Goal: Find contact information: Find contact information

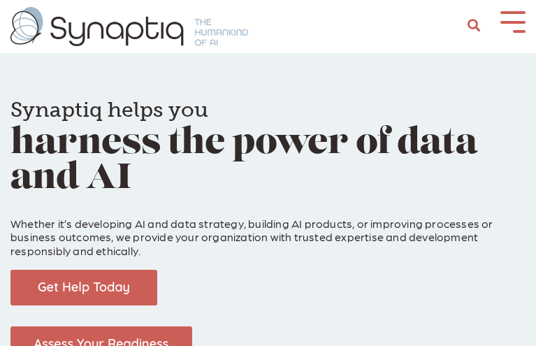
scroll to position [0, 6]
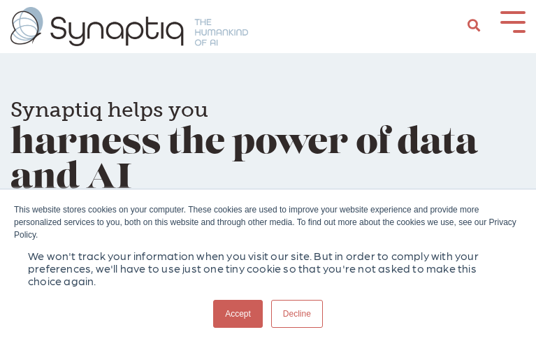
scroll to position [0, 6]
